Goal: Information Seeking & Learning: Learn about a topic

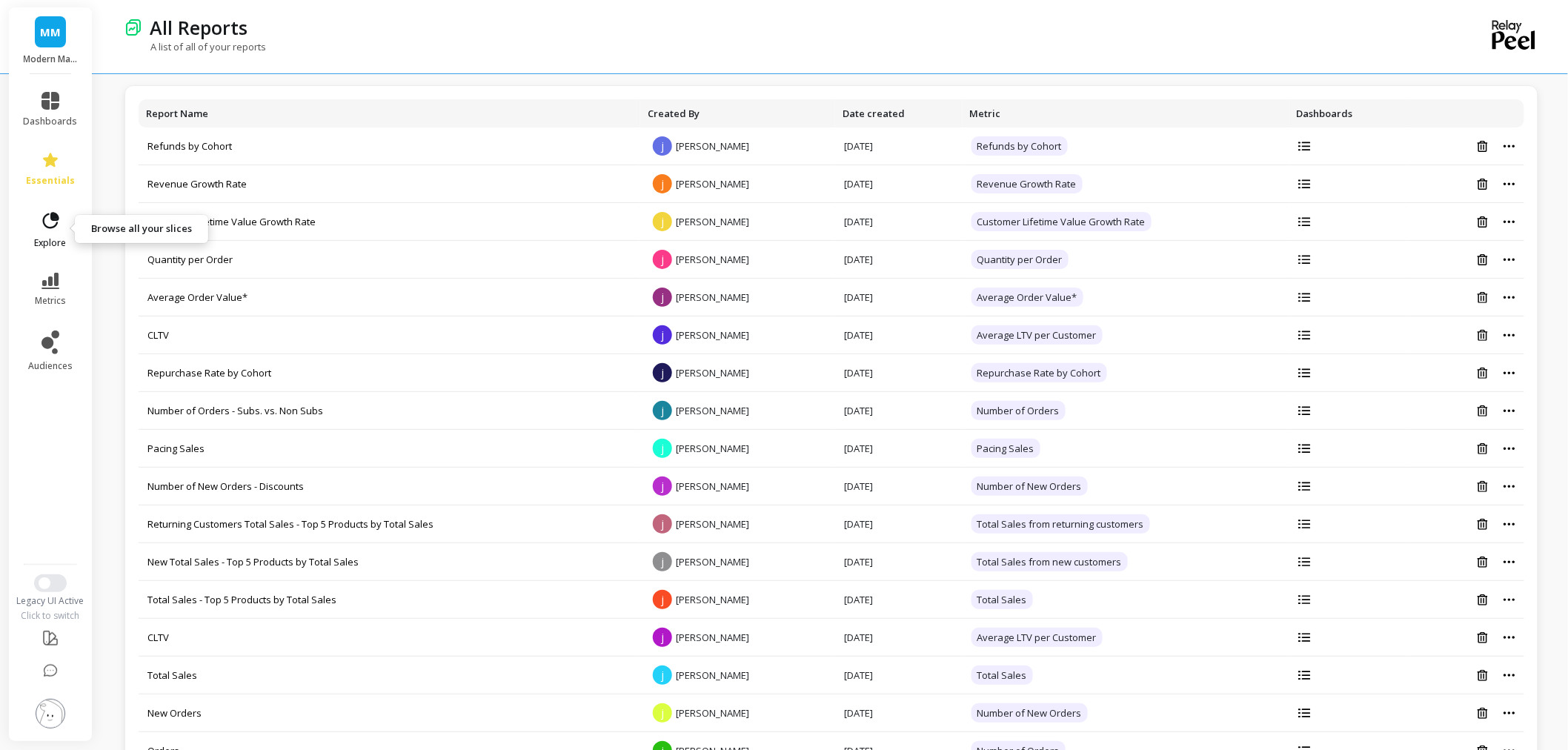
click at [49, 239] on span "explore" at bounding box center [50, 243] width 31 height 12
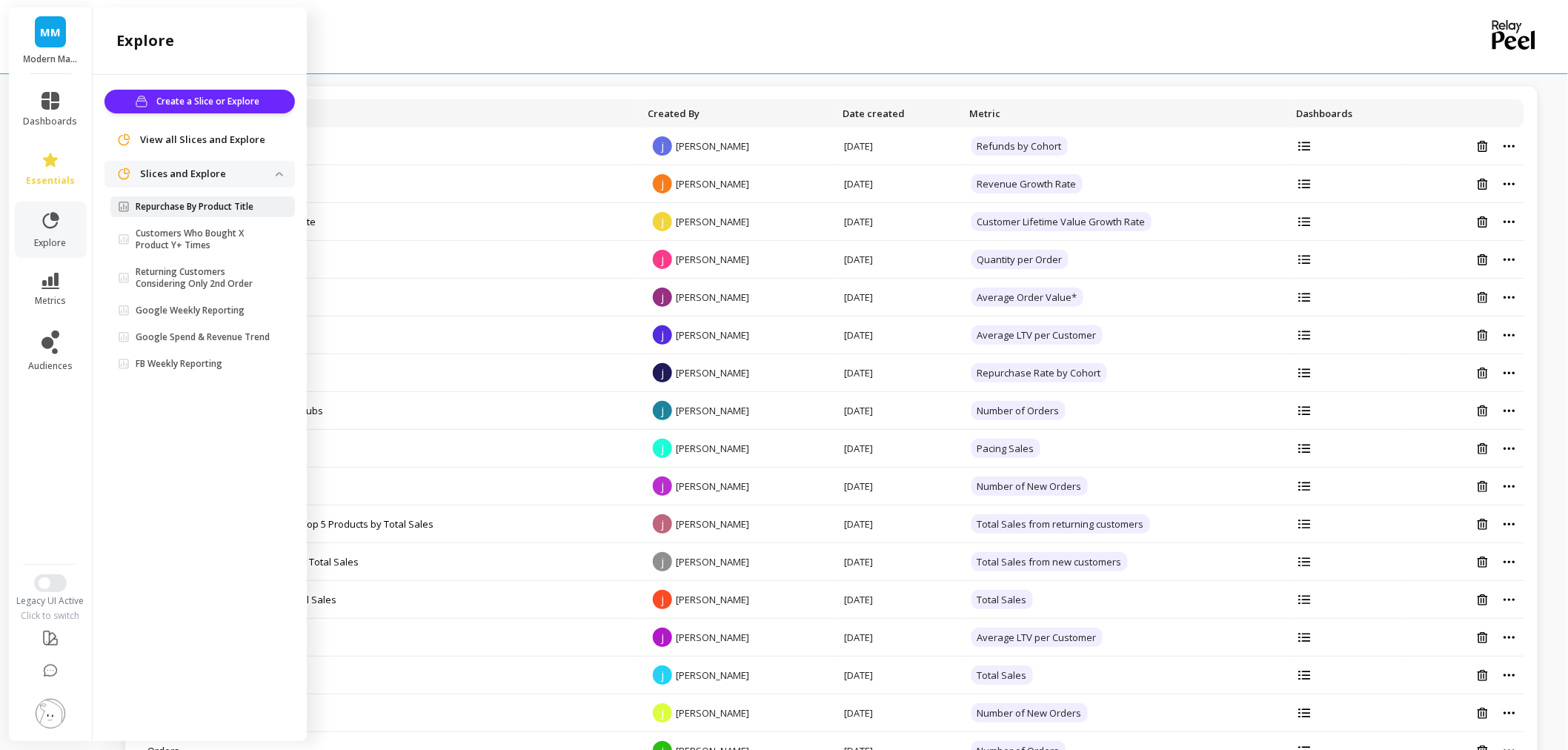
click at [186, 201] on p "Repurchase By Product Title" at bounding box center [194, 207] width 118 height 12
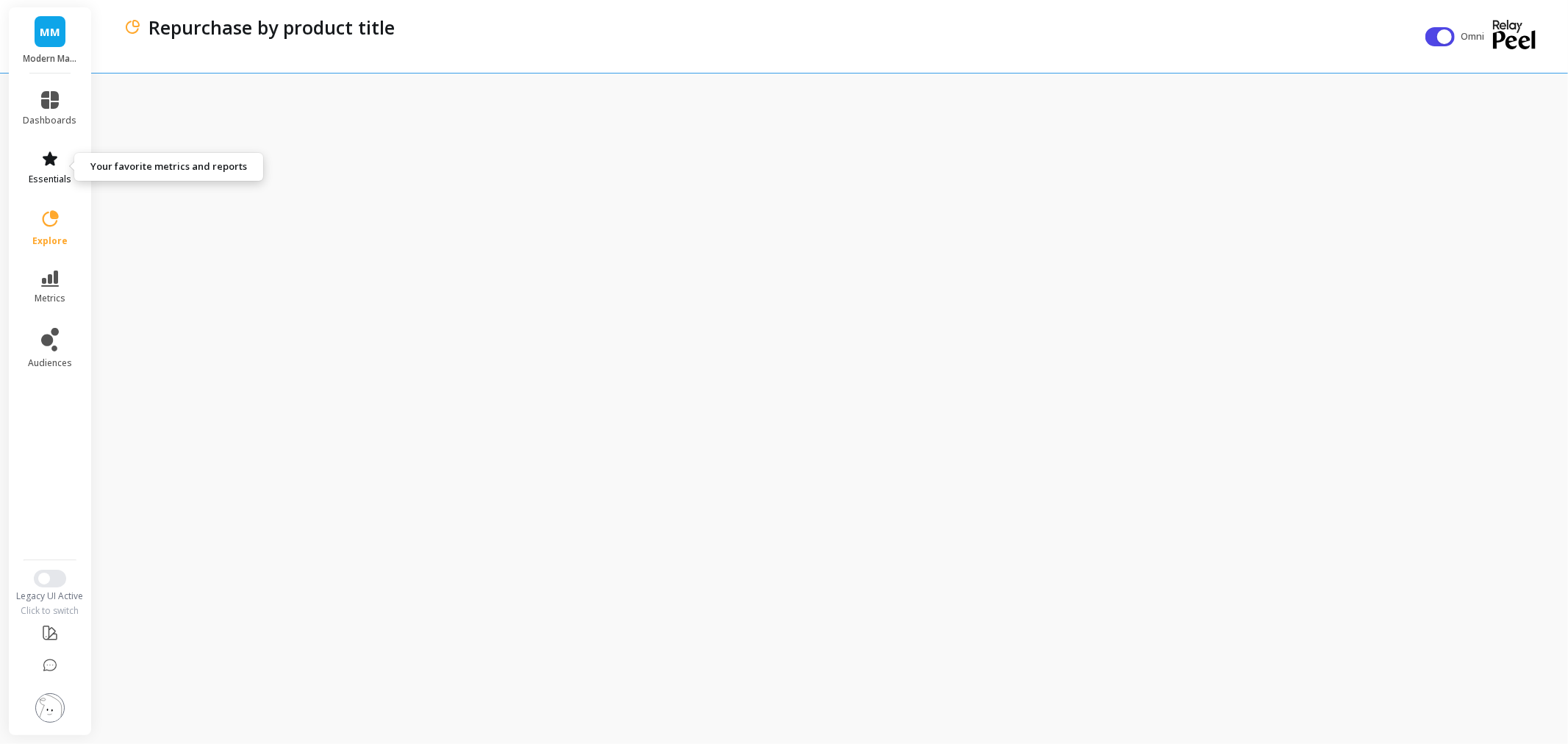
click at [40, 150] on link "essentials" at bounding box center [50, 168] width 53 height 36
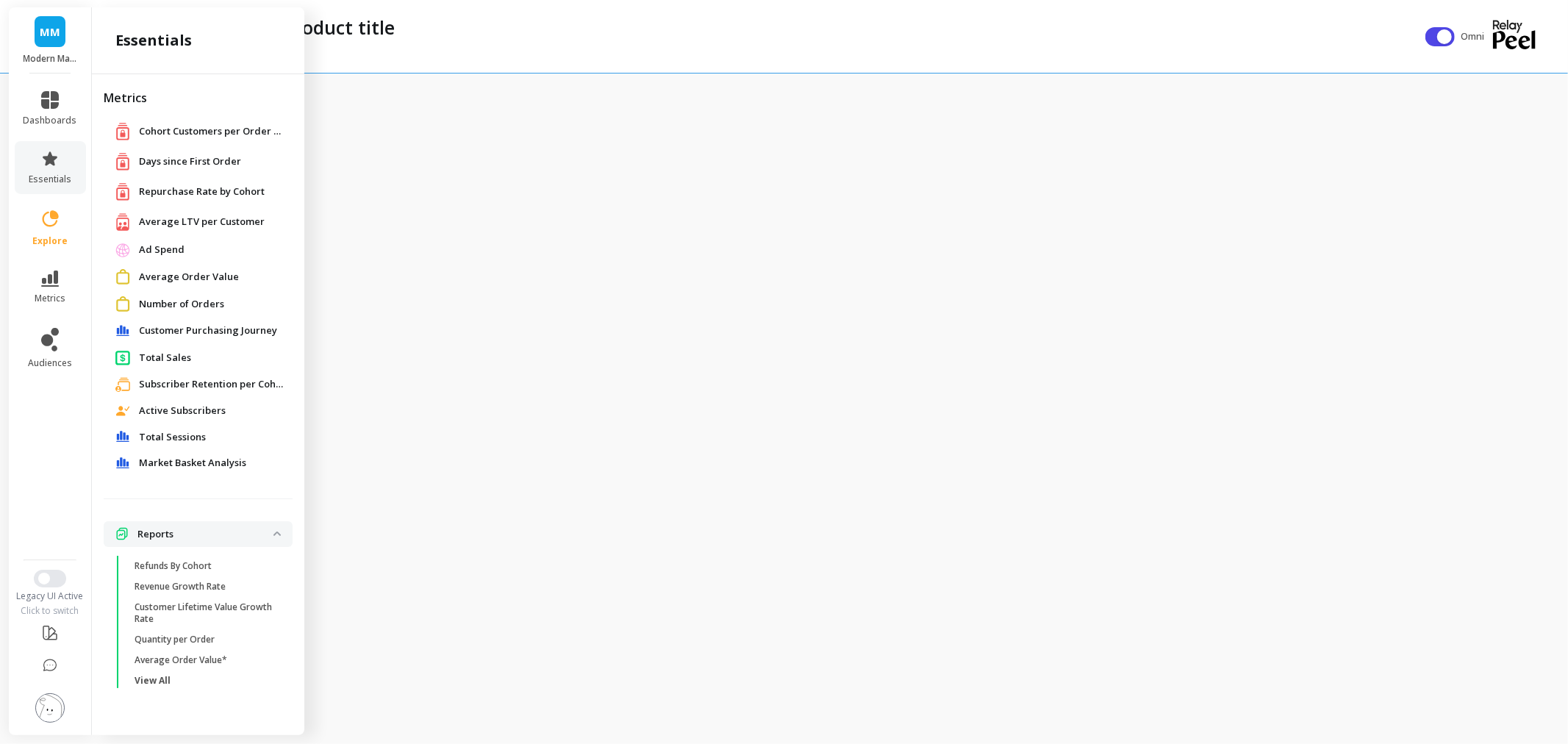
click at [531, 61] on div "Repurchase by product title" at bounding box center [771, 37] width 1295 height 73
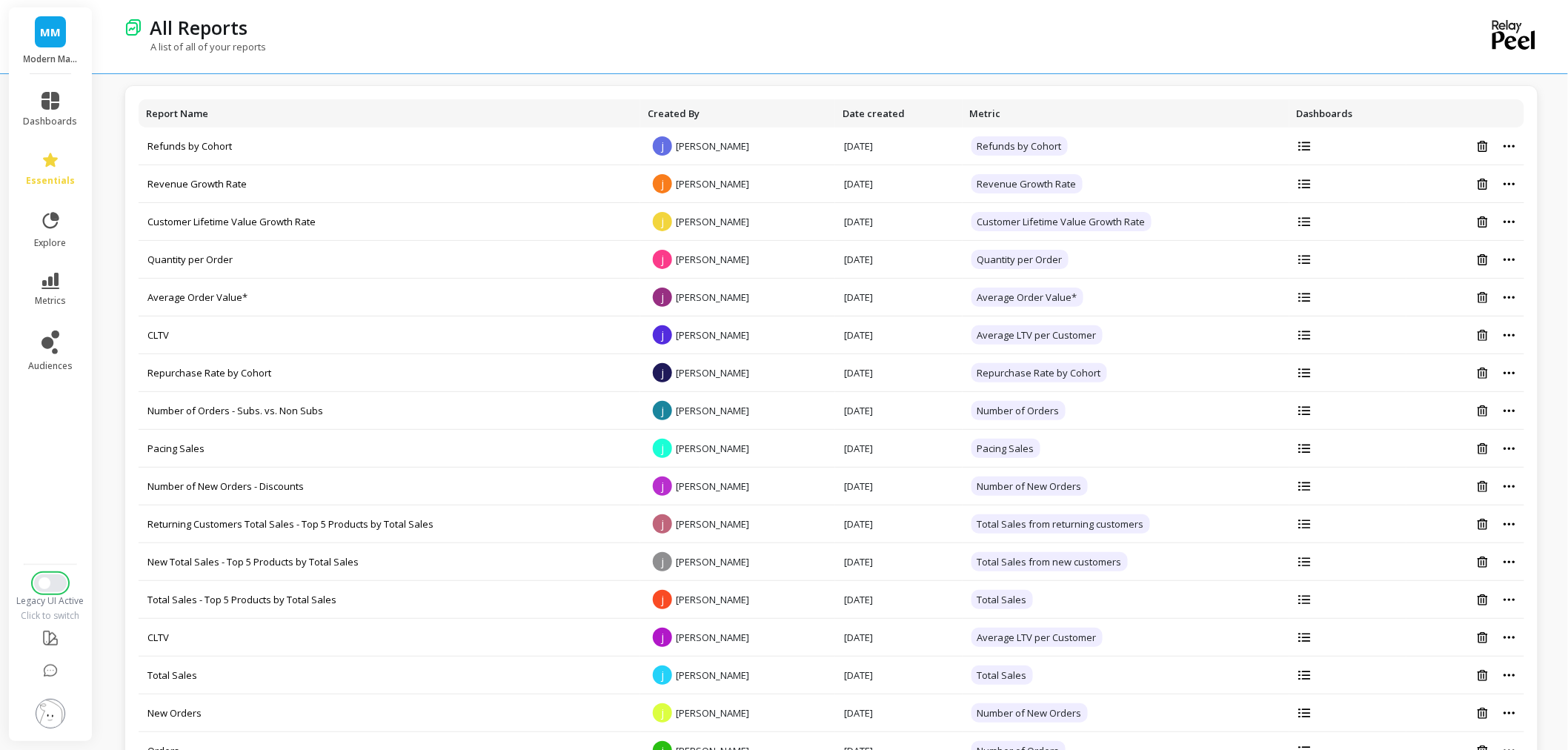
click at [54, 590] on button "Switch to New UI" at bounding box center [50, 583] width 32 height 18
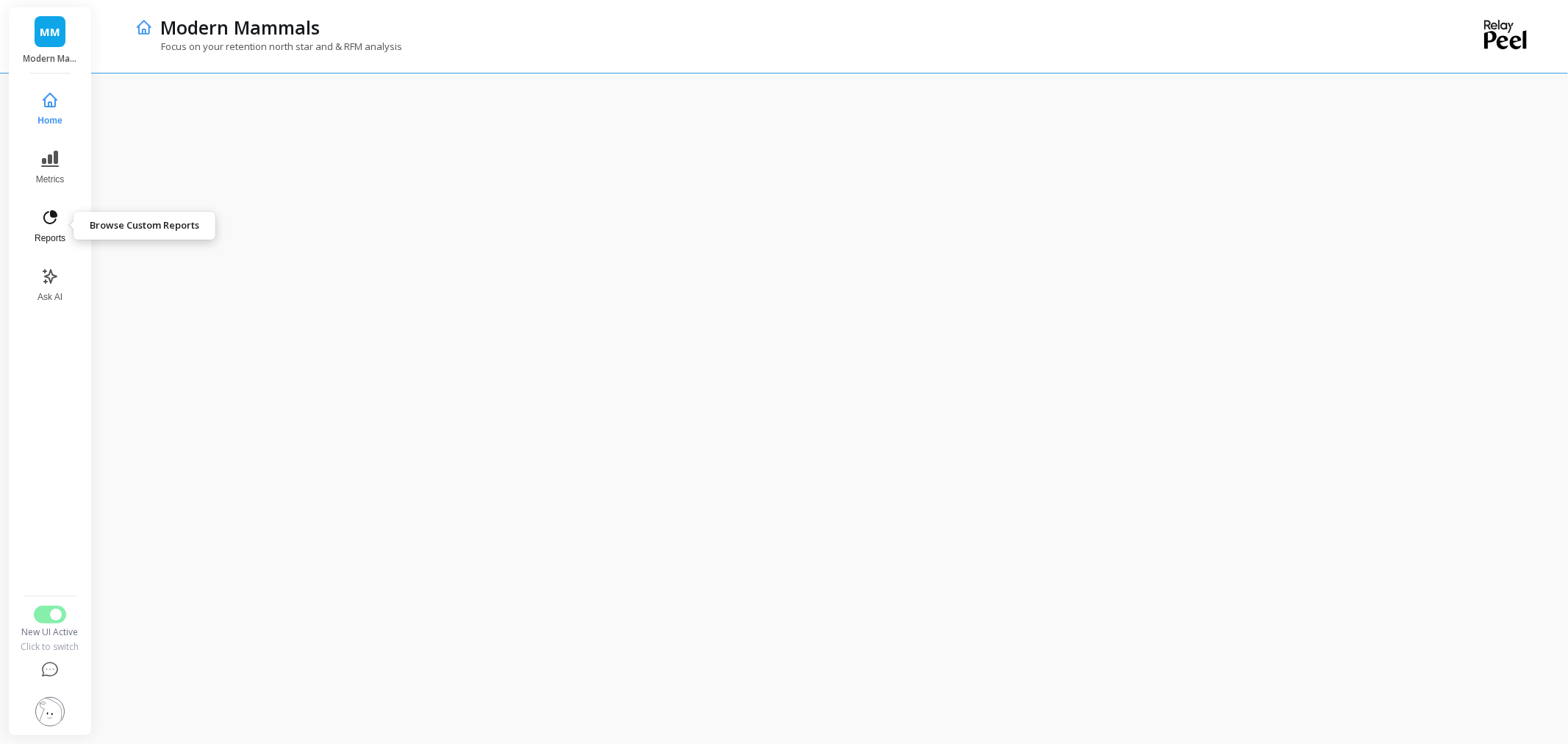
click at [49, 236] on span "Reports" at bounding box center [50, 238] width 31 height 12
click at [446, 99] on div "Schedule Report" at bounding box center [833, 408] width 1468 height 671
click at [519, 118] on div "Schedule Report" at bounding box center [832, 115] width 1416 height 25
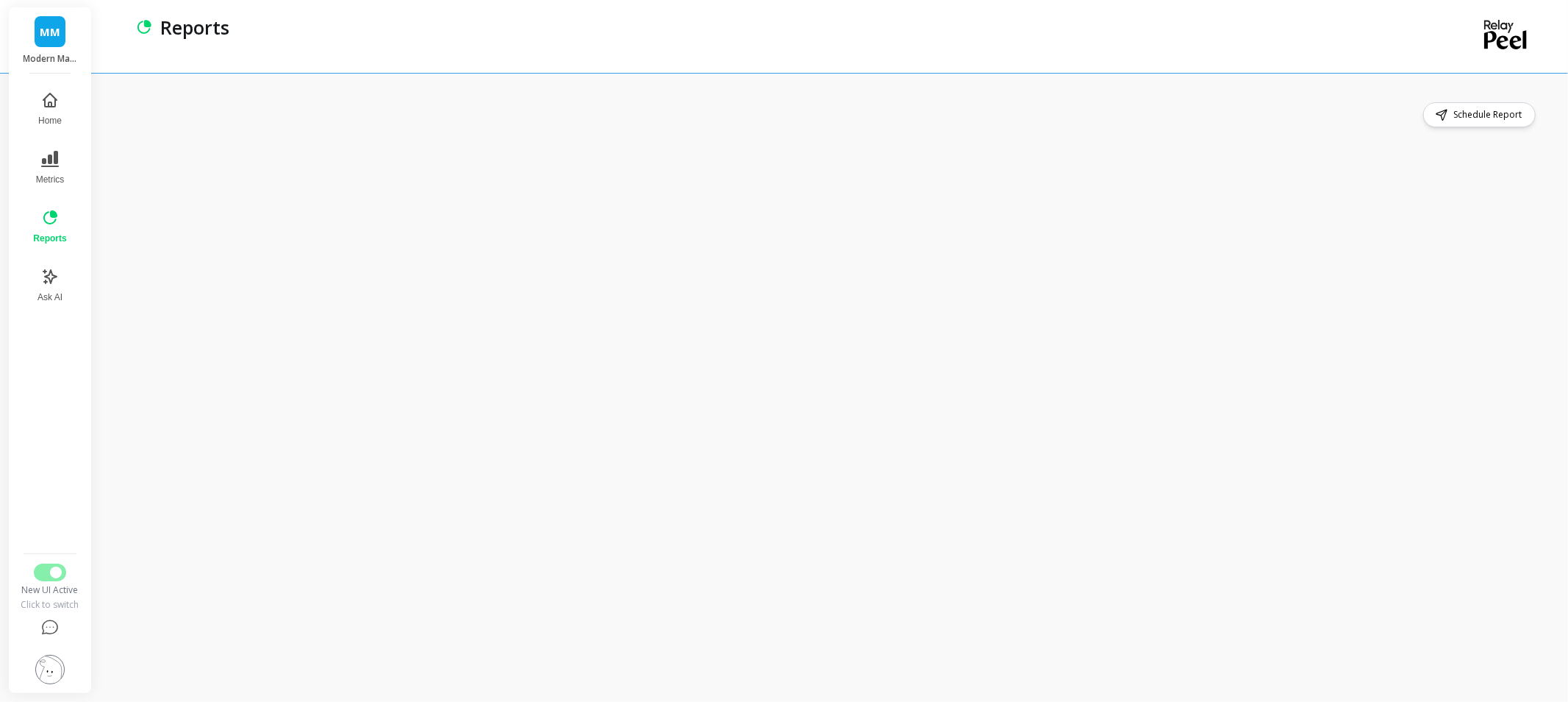
click at [612, 112] on div "Schedule Report" at bounding box center [832, 115] width 1416 height 25
click at [841, 136] on div "Schedule Report" at bounding box center [832, 387] width 1416 height 570
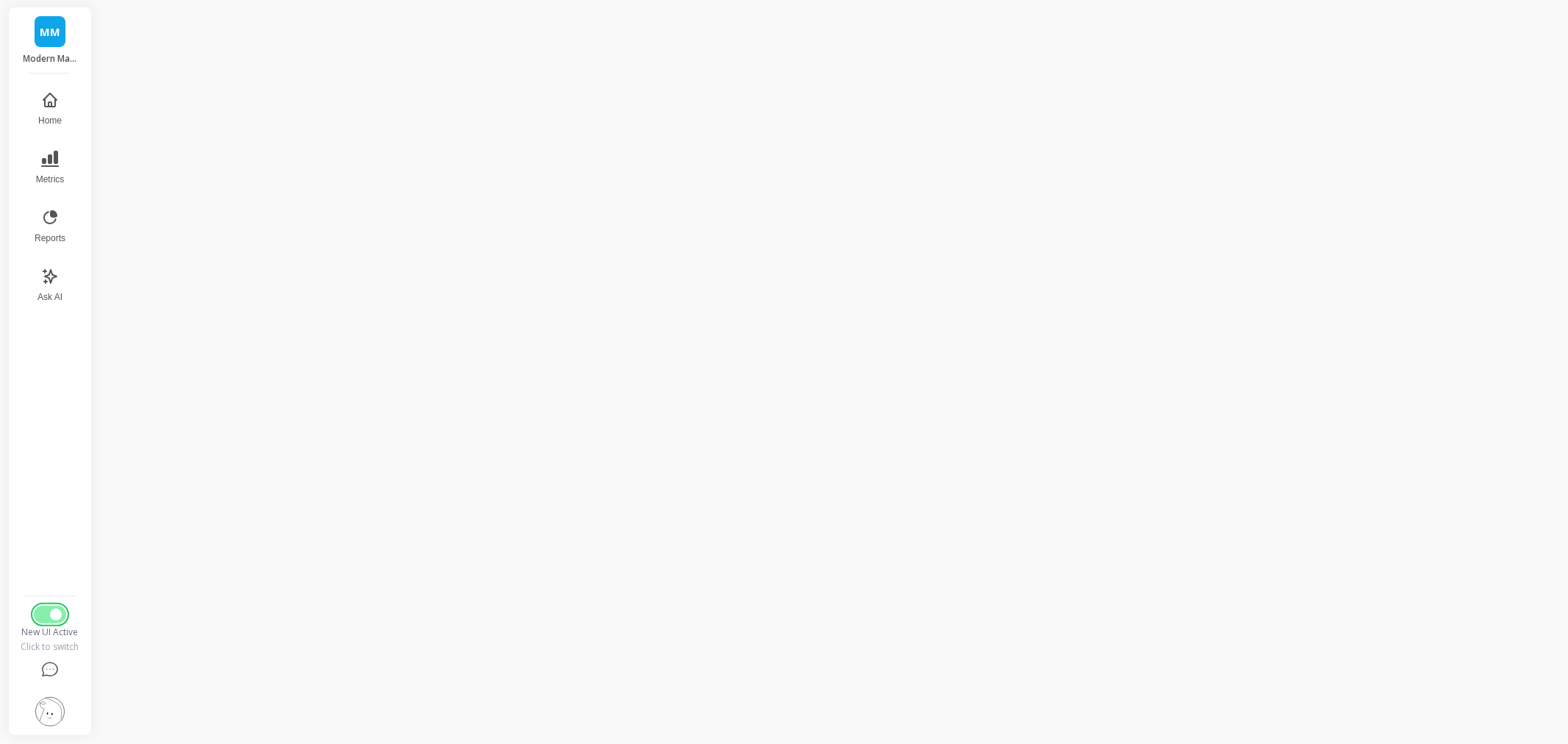
click at [41, 607] on button "Switch to Legacy UI" at bounding box center [50, 615] width 32 height 18
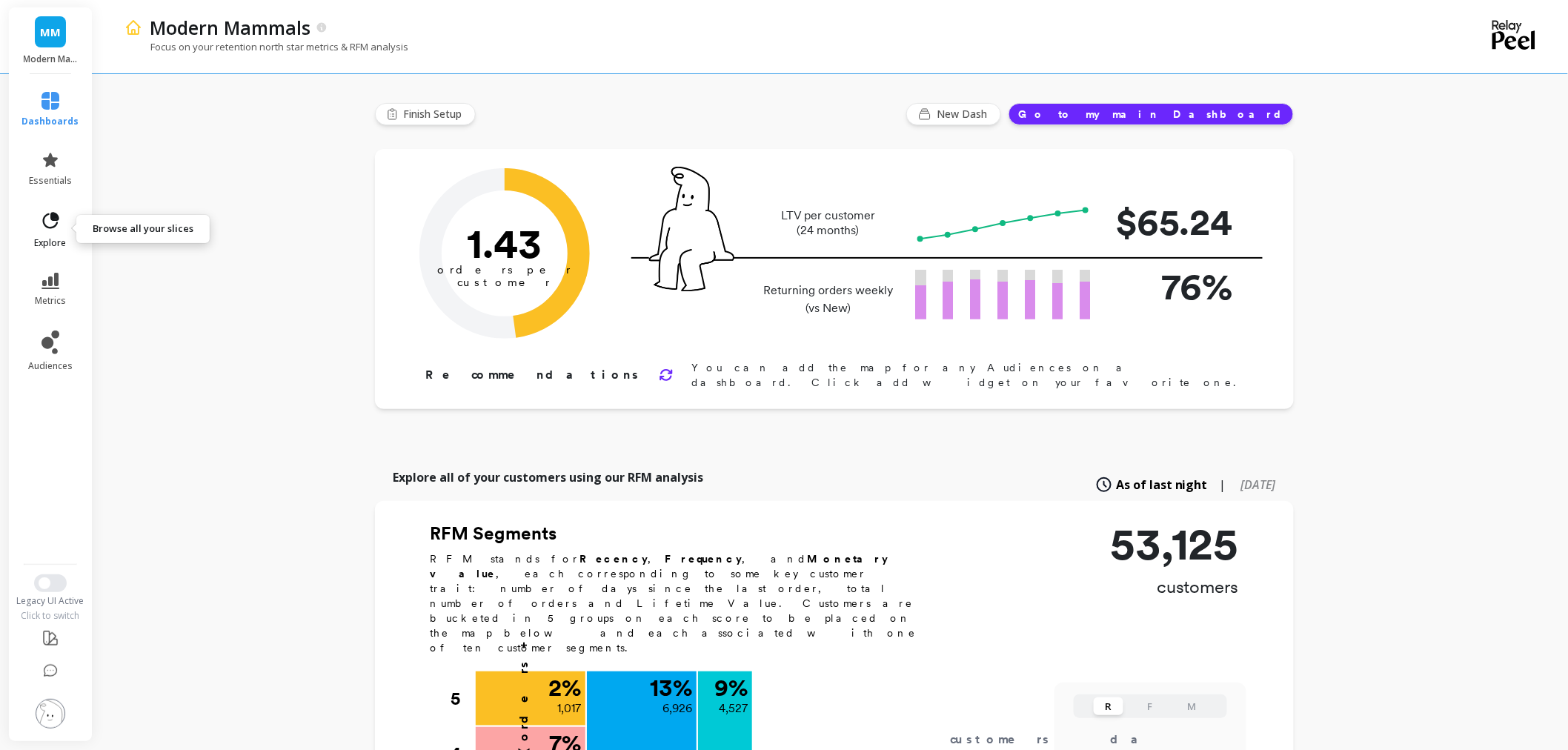
click at [49, 210] on icon at bounding box center [50, 220] width 21 height 21
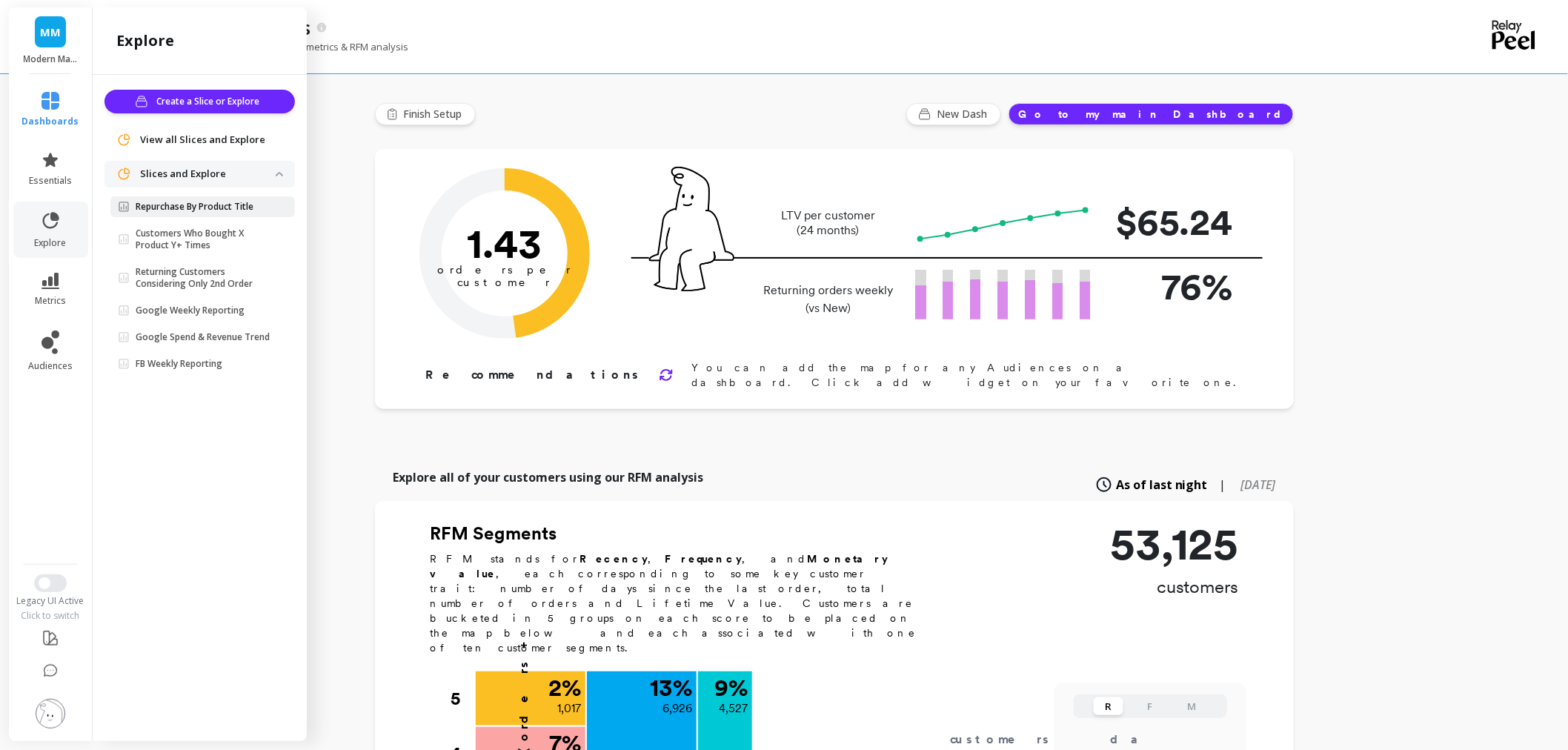
click at [187, 209] on p "Repurchase By Product Title" at bounding box center [194, 207] width 118 height 12
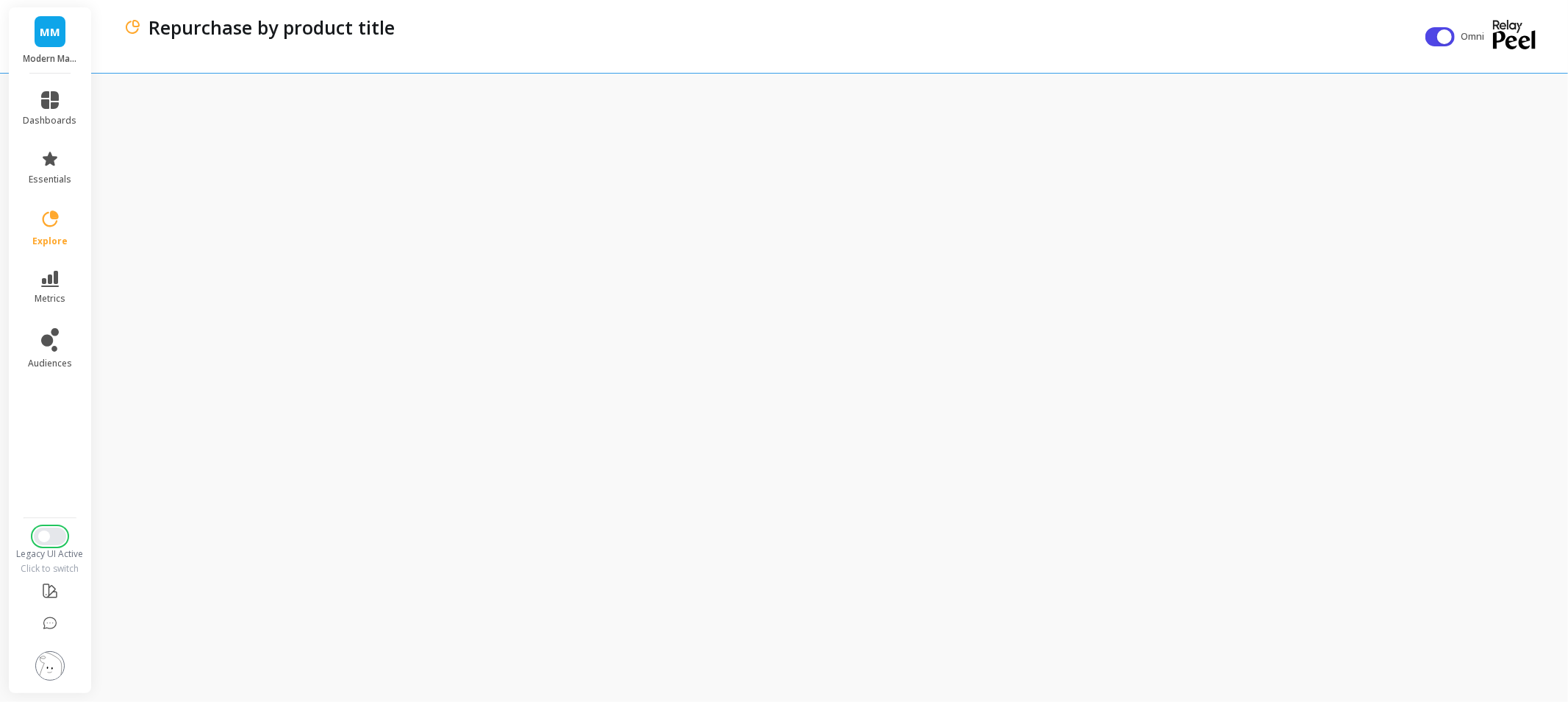
click at [55, 540] on button "Switch to New UI" at bounding box center [50, 536] width 32 height 18
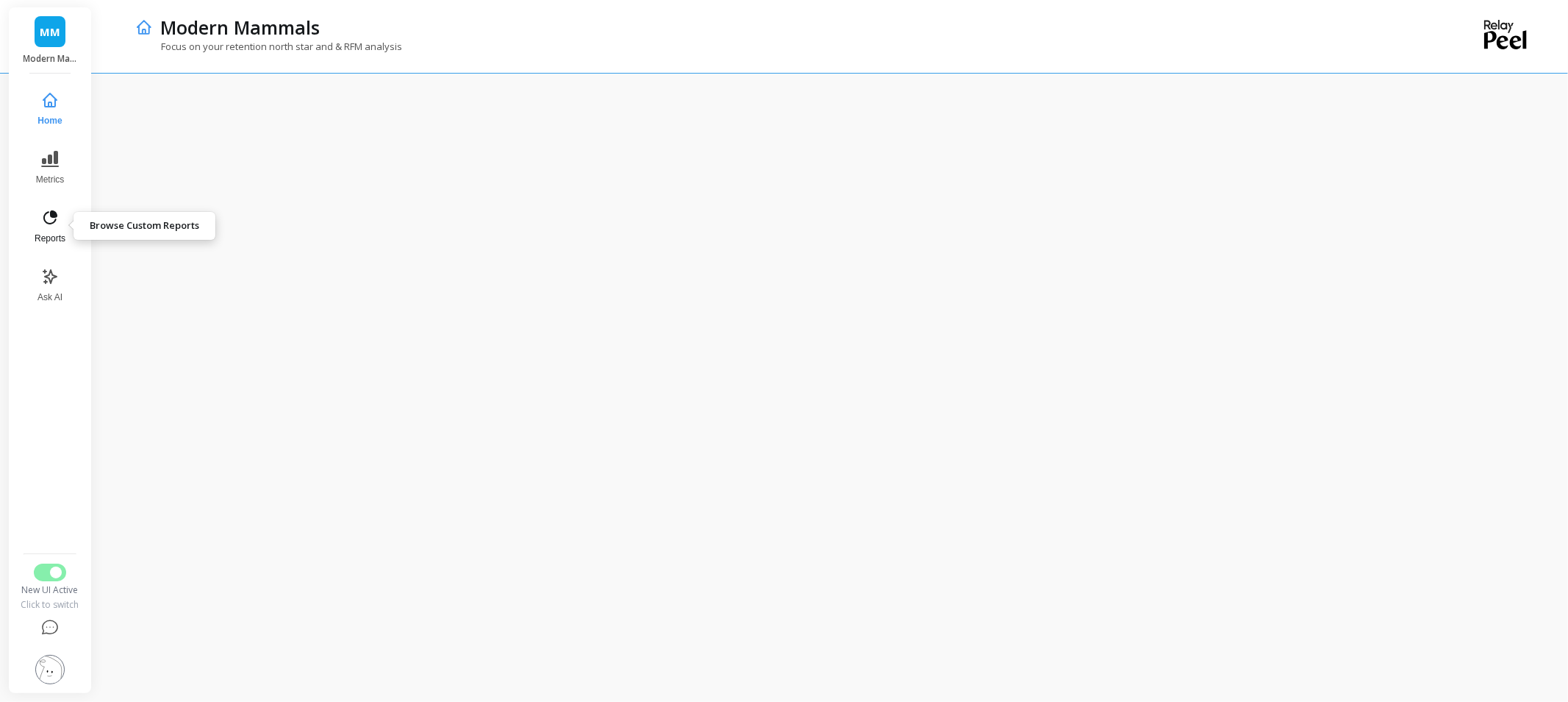
click at [53, 219] on icon at bounding box center [50, 218] width 18 height 18
click at [46, 572] on button "Switch to Legacy UI" at bounding box center [50, 573] width 32 height 18
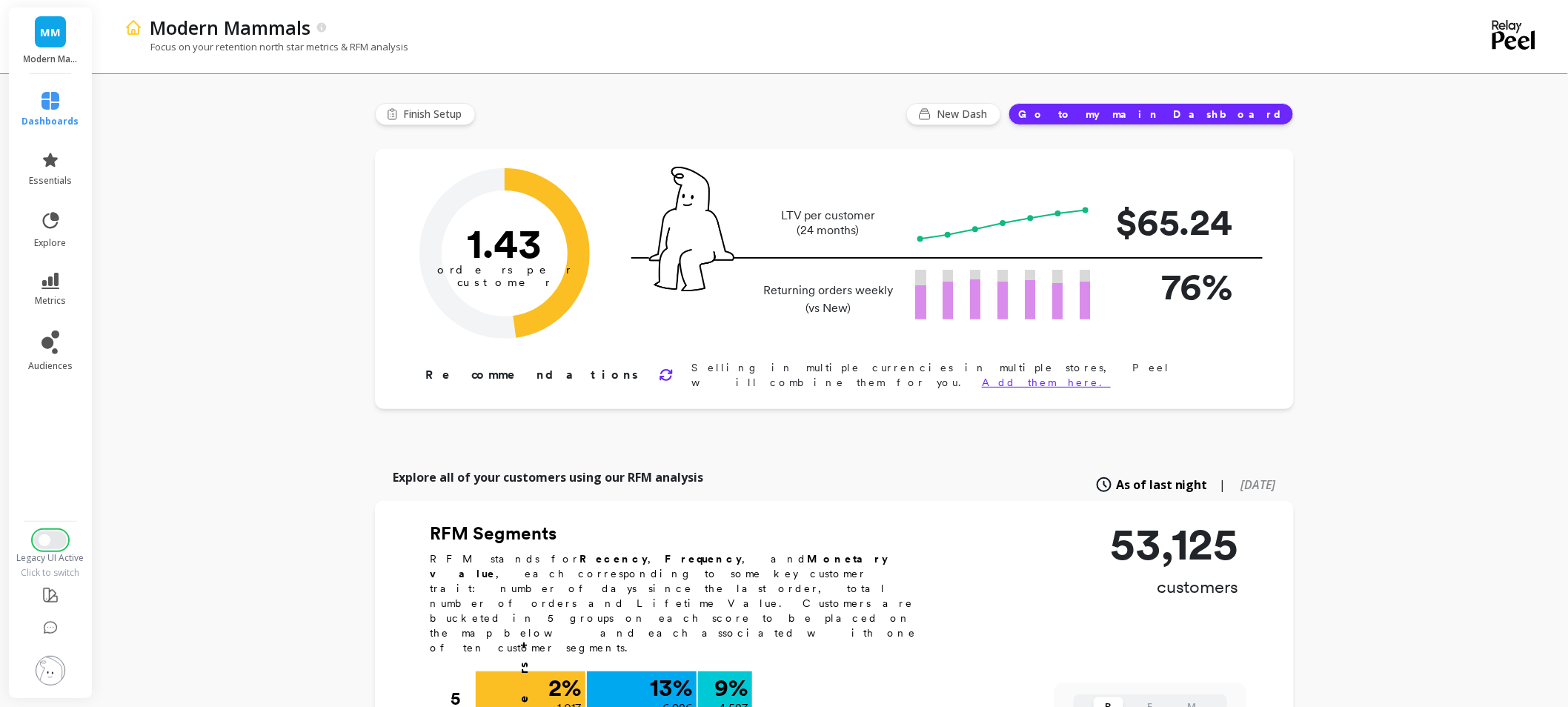
click at [61, 538] on button "Switch to New UI" at bounding box center [50, 540] width 32 height 18
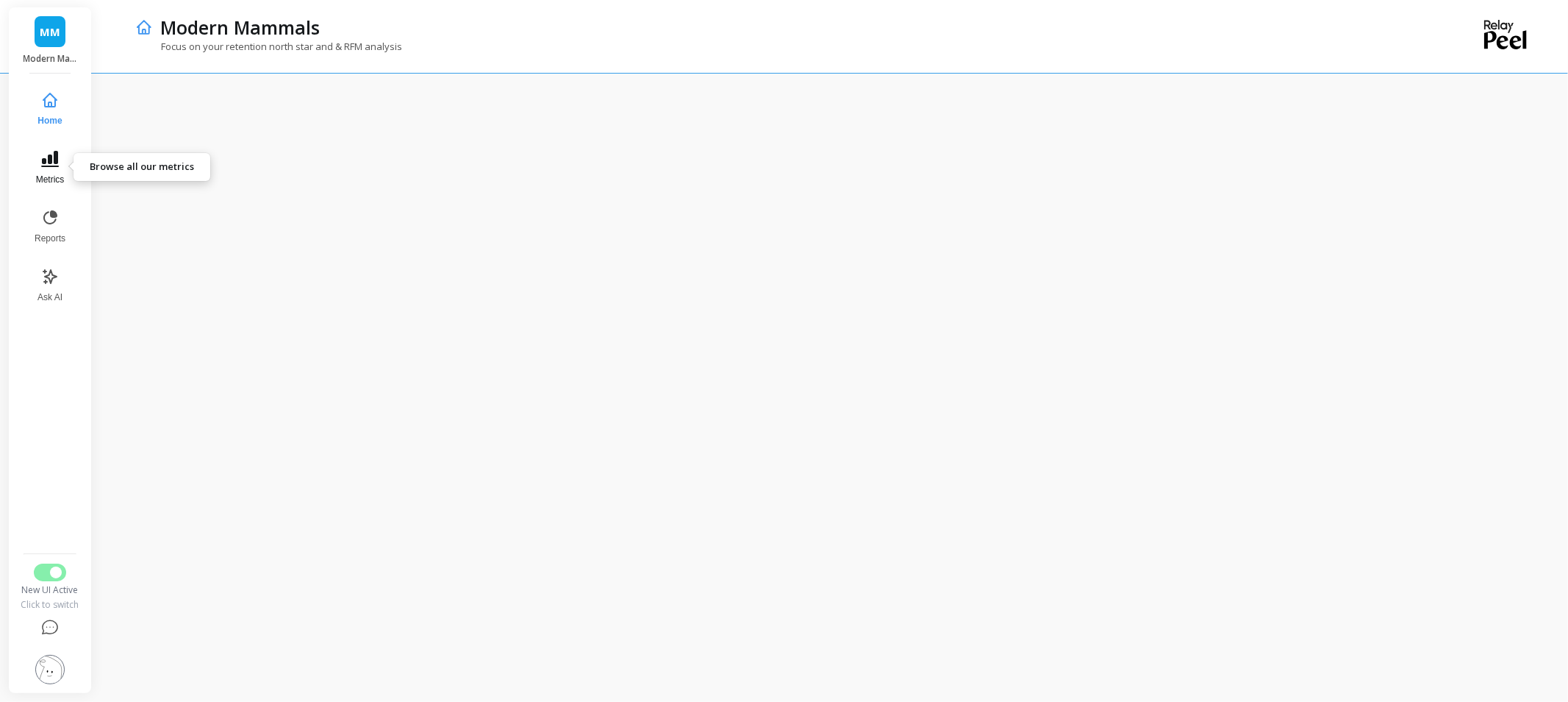
click at [43, 170] on button "Metrics" at bounding box center [50, 167] width 48 height 53
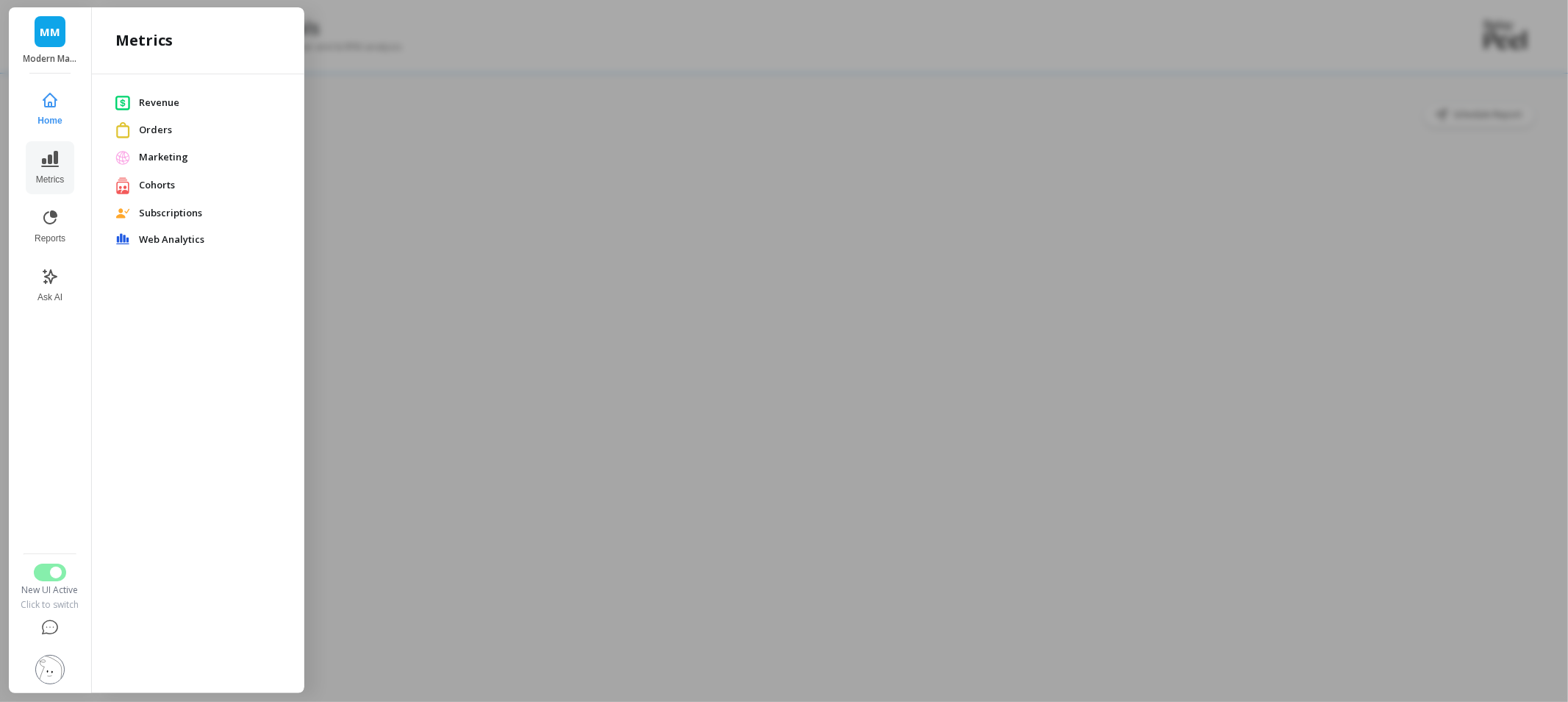
click at [161, 107] on span "Revenue" at bounding box center [209, 103] width 142 height 14
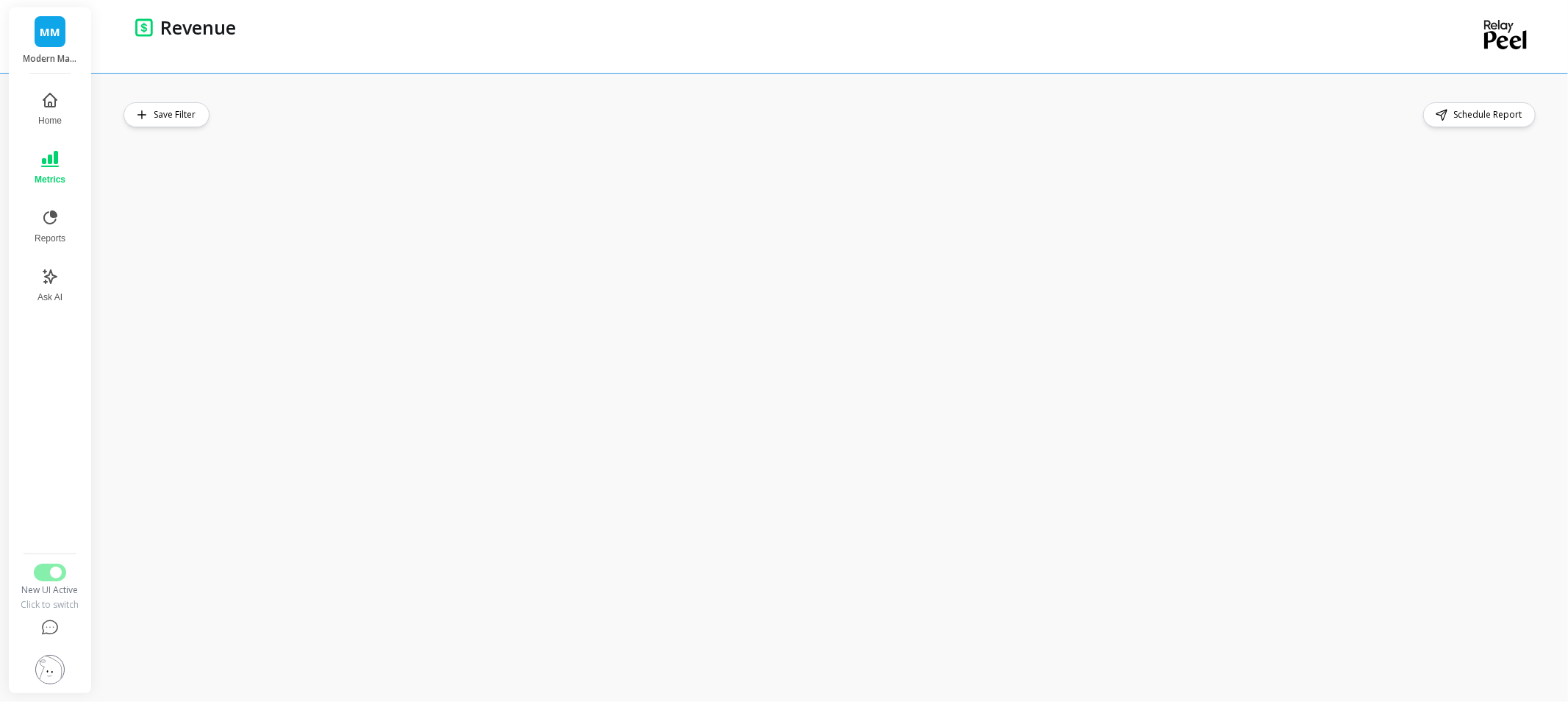
click at [661, 101] on div "Save Filter Schedule Report" at bounding box center [833, 387] width 1468 height 629
click at [1064, 111] on div "Save Filter Schedule Report" at bounding box center [832, 115] width 1416 height 25
click at [723, 103] on div "Save Filter Schedule Report" at bounding box center [832, 115] width 1416 height 25
click at [414, 98] on div "Save Filter Schedule Report" at bounding box center [833, 387] width 1468 height 629
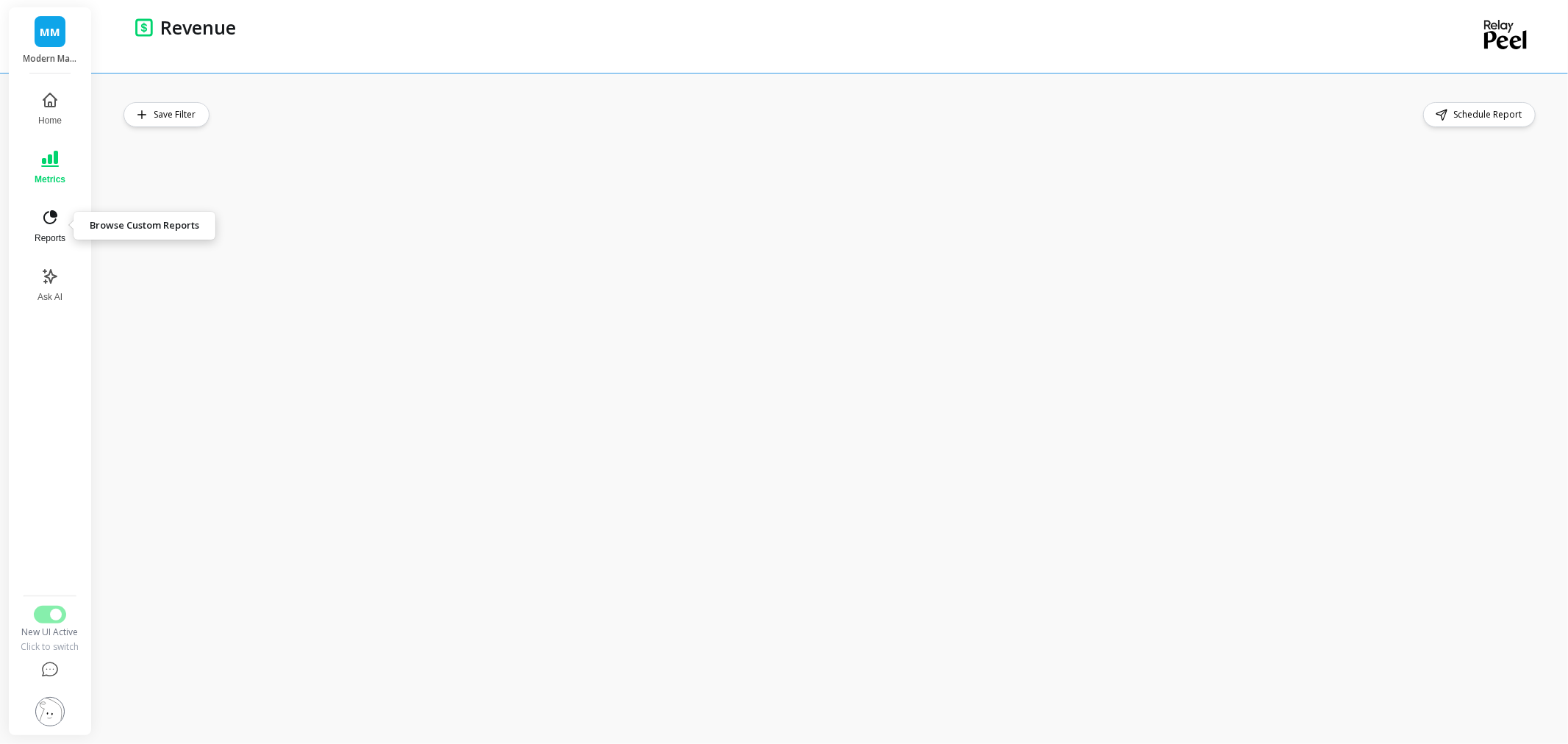
click at [53, 233] on span "Reports" at bounding box center [50, 238] width 31 height 12
click at [34, 612] on button "Switch to Legacy UI" at bounding box center [50, 615] width 32 height 18
click at [641, 136] on div "Schedule Report" at bounding box center [832, 408] width 1416 height 612
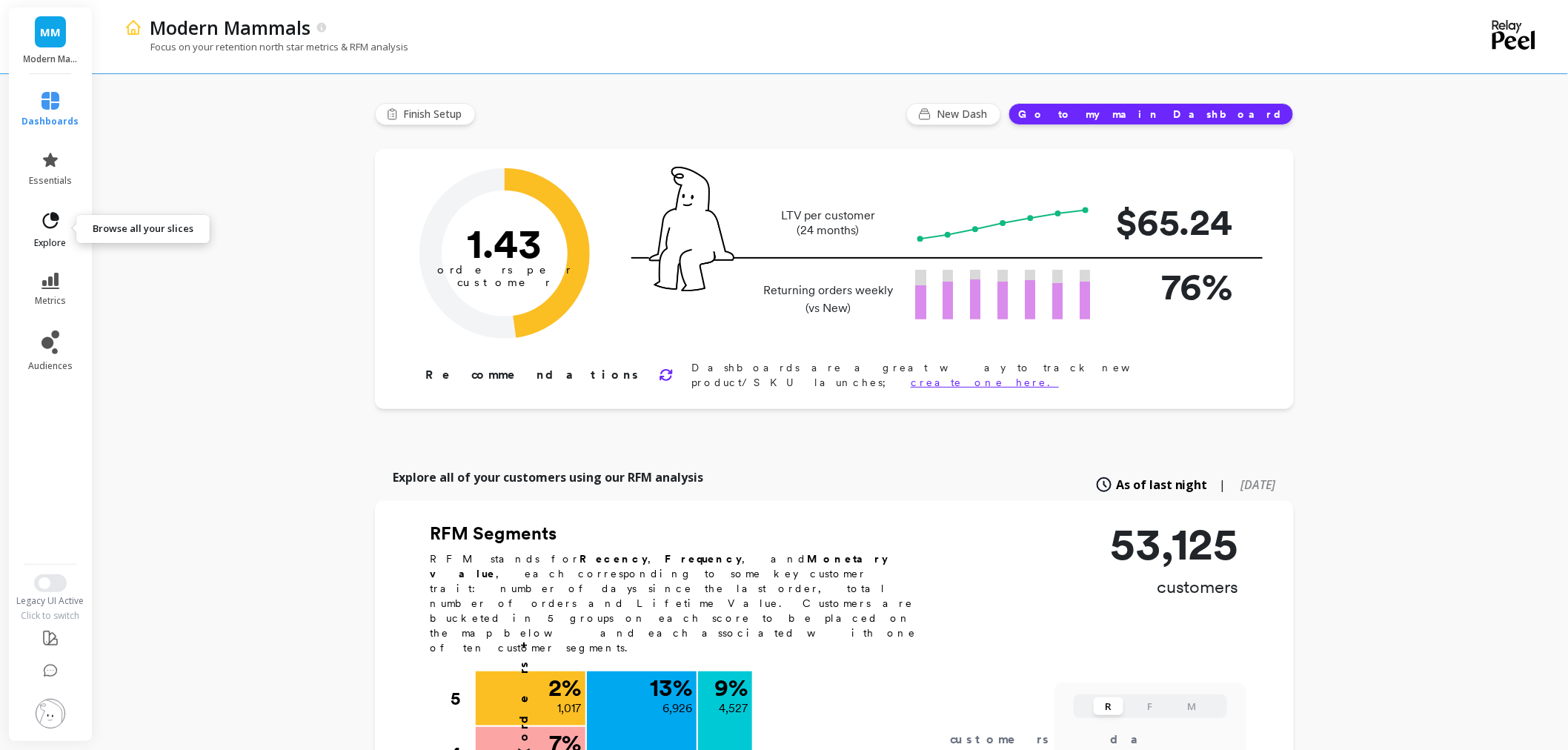
click at [60, 243] on span "explore" at bounding box center [50, 243] width 31 height 12
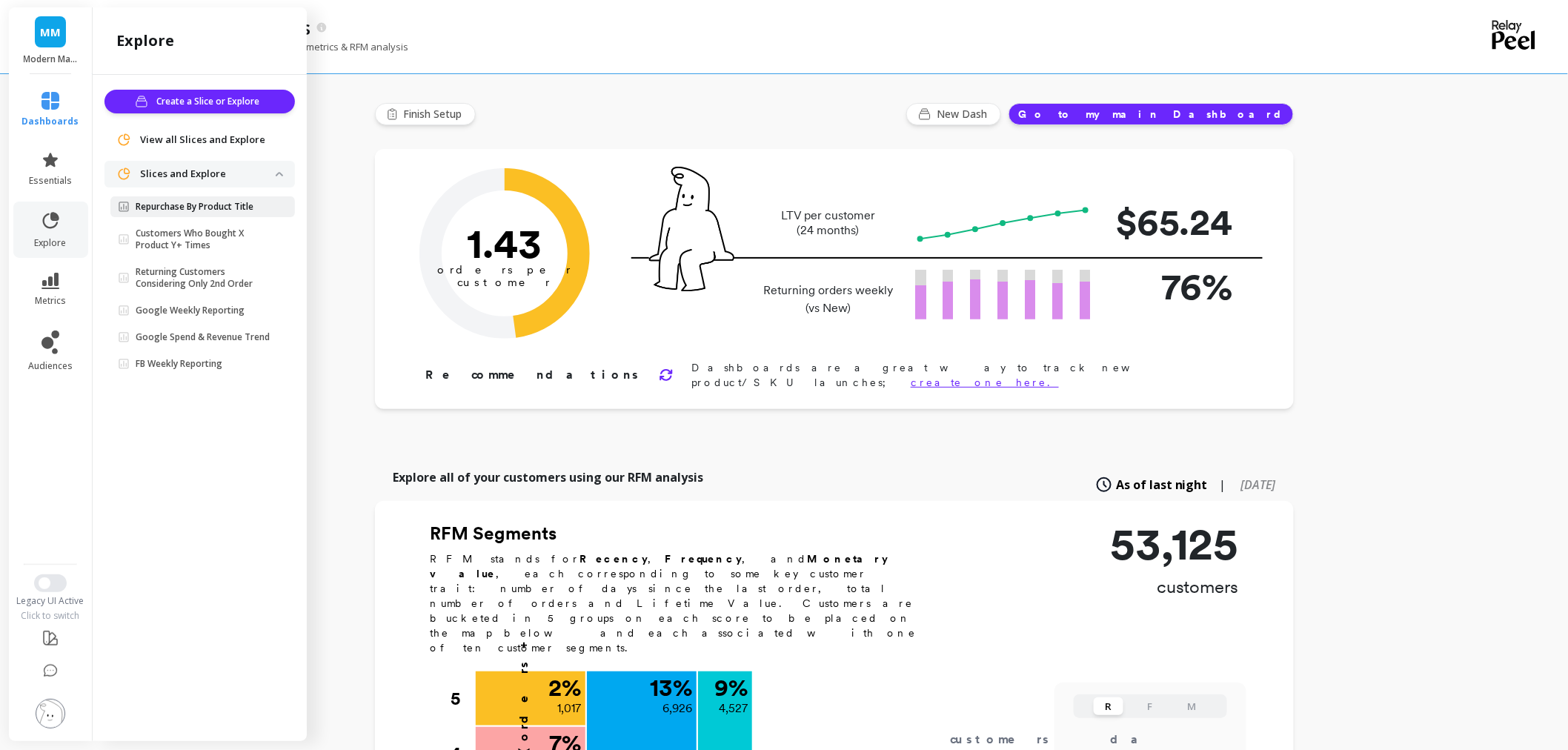
click at [232, 201] on p "Repurchase By Product Title" at bounding box center [194, 207] width 118 height 12
